Goal: Information Seeking & Learning: Learn about a topic

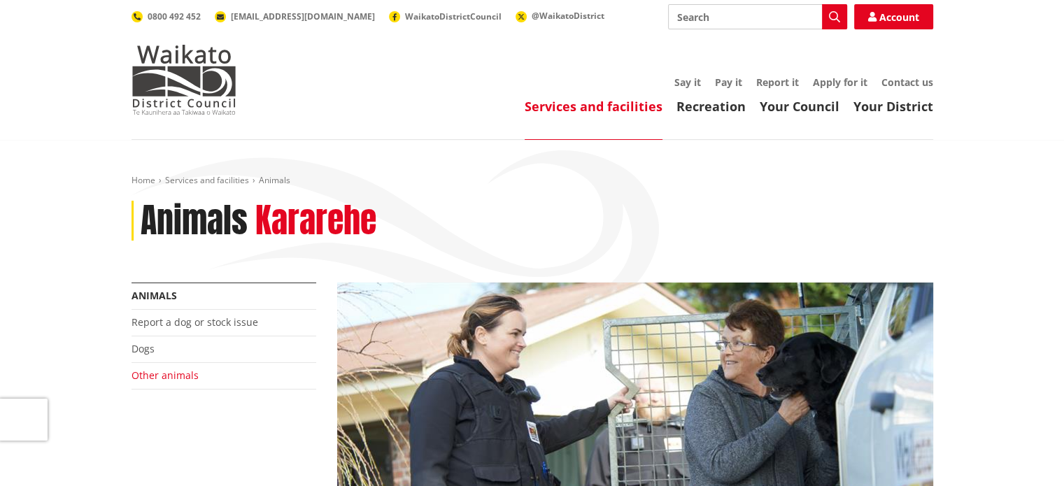
click at [166, 374] on link "Other animals" at bounding box center [164, 375] width 67 height 13
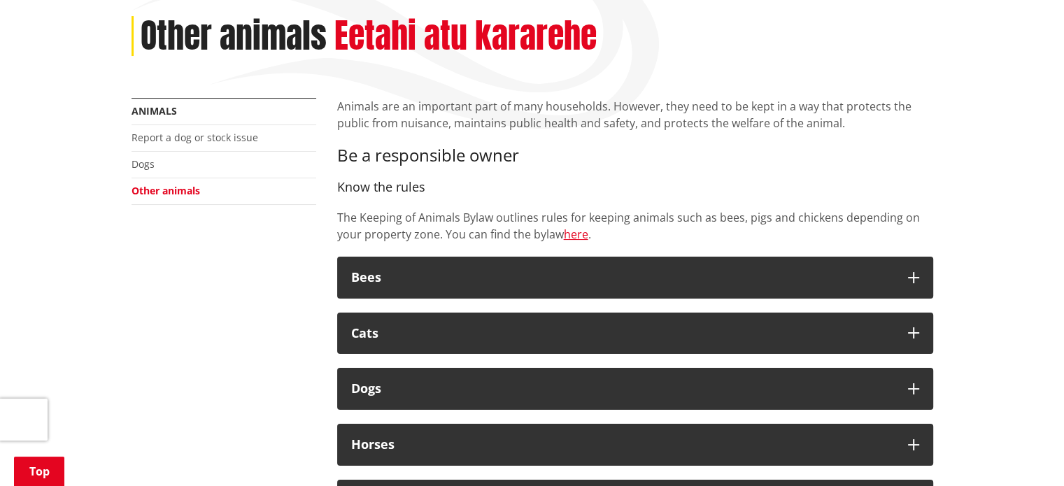
scroll to position [210, 0]
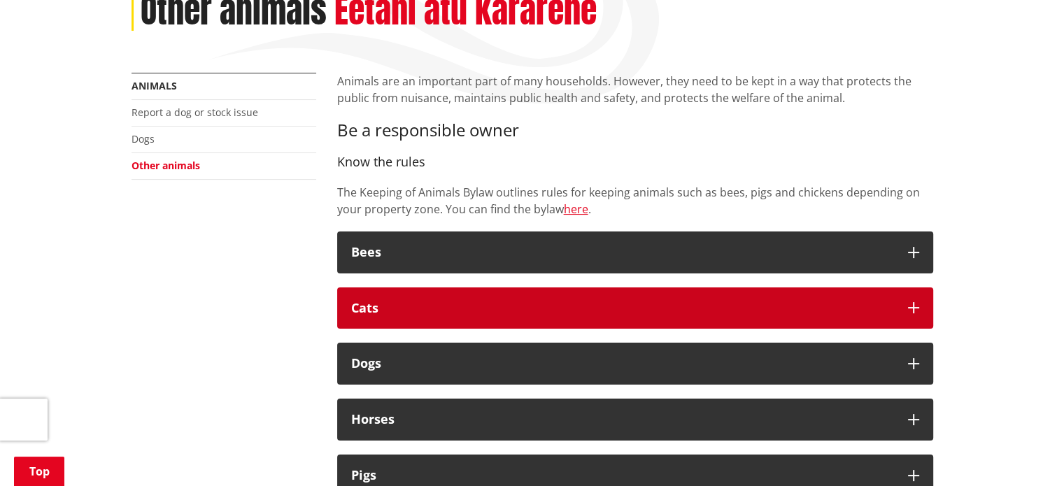
click at [921, 310] on button "Cats" at bounding box center [635, 308] width 596 height 42
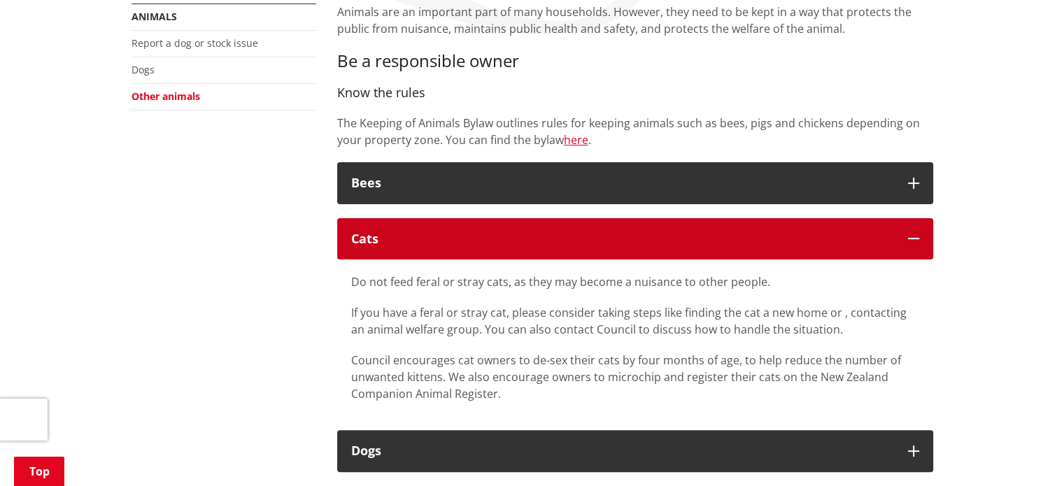
scroll to position [280, 0]
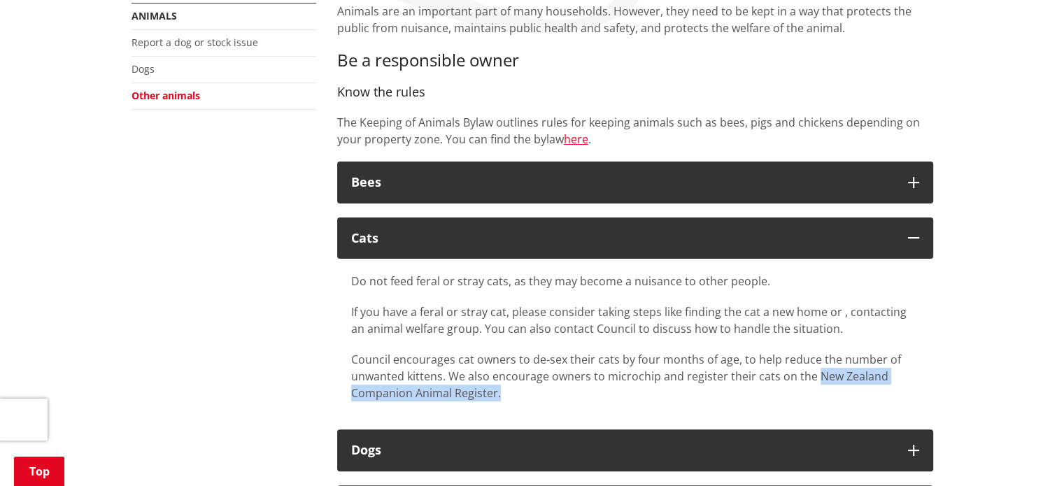
drag, startPoint x: 813, startPoint y: 376, endPoint x: 831, endPoint y: 388, distance: 22.1
click at [831, 388] on div "Council encourages cat owners to de-sex their cats by four months of age, to he…" at bounding box center [635, 376] width 568 height 50
copy div "New Zealand Companion Animal Register."
